Goal: Transaction & Acquisition: Purchase product/service

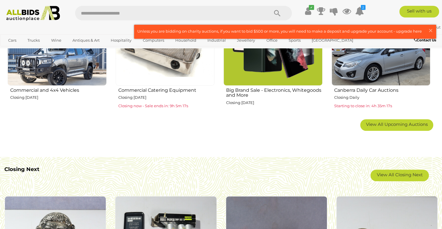
scroll to position [409, 0]
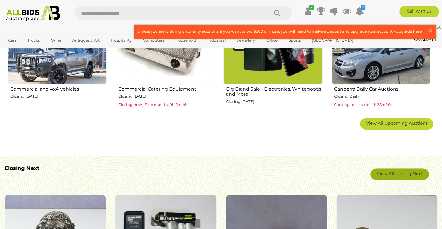
click at [404, 172] on link "View All Closing Next" at bounding box center [399, 175] width 58 height 12
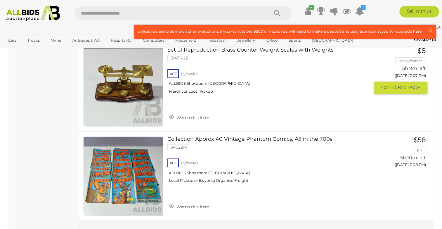
scroll to position [4438, 0]
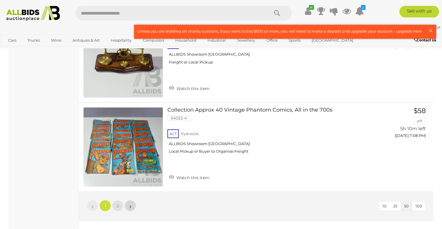
click at [128, 200] on link "»" at bounding box center [130, 206] width 12 height 12
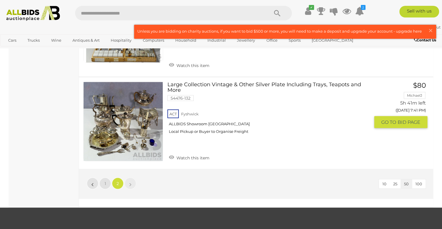
scroll to position [3329, 0]
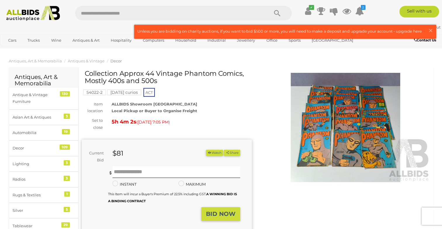
click at [322, 117] on img at bounding box center [345, 127] width 170 height 109
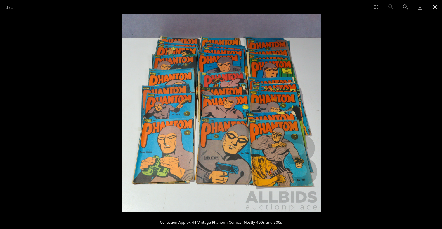
click at [431, 9] on button "Close gallery" at bounding box center [434, 7] width 15 height 14
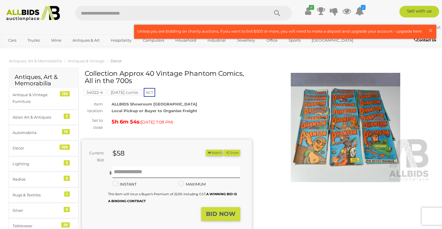
click at [322, 111] on img at bounding box center [345, 127] width 170 height 109
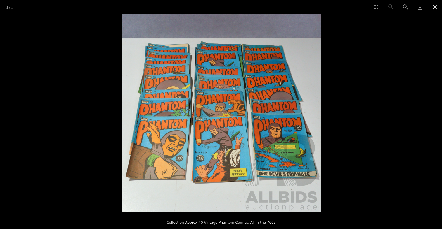
click at [434, 9] on button "Close gallery" at bounding box center [434, 7] width 15 height 14
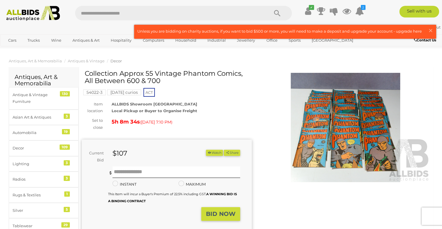
click at [317, 134] on img at bounding box center [345, 127] width 170 height 109
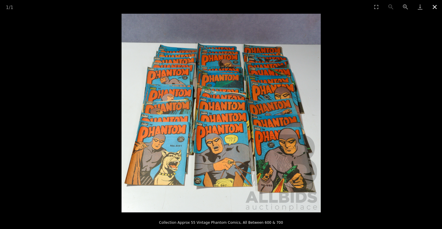
click at [435, 8] on button "Close gallery" at bounding box center [434, 7] width 15 height 14
